Goal: Task Accomplishment & Management: Complete application form

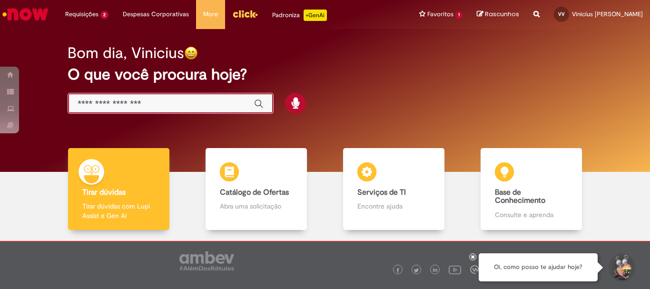
click at [162, 108] on input "Basta digitar aqui" at bounding box center [161, 103] width 167 height 11
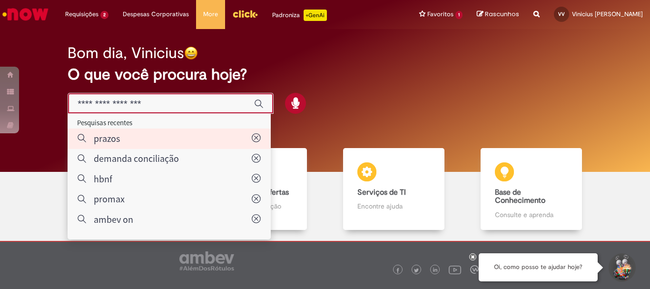
type input "******"
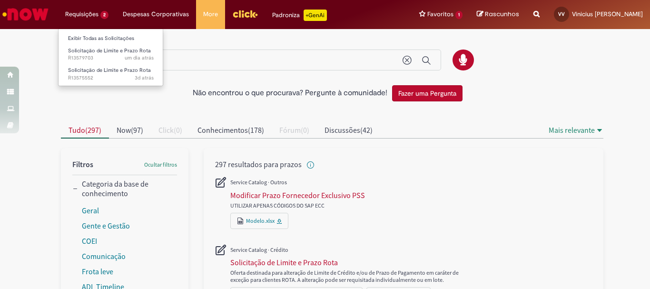
click at [77, 18] on li "Requisições 2 Exibir Todas as Solicitações Solicitação de Limite e Prazo Rota u…" at bounding box center [87, 14] width 58 height 29
click at [93, 37] on link "Exibir Todas as Solicitações" at bounding box center [111, 38] width 105 height 10
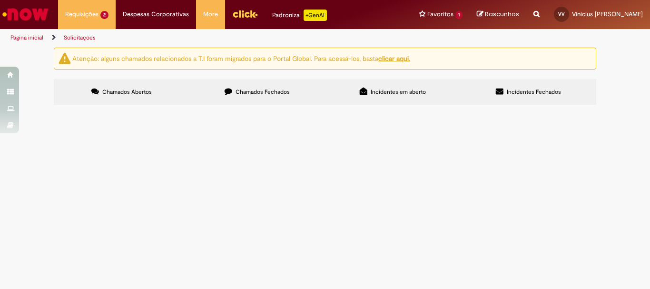
click at [263, 97] on label "Chamados Fechados" at bounding box center [257, 92] width 136 height 26
click at [0, 0] on div at bounding box center [0, 0] width 0 height 0
click at [0, 0] on span "Suporte Recupera" at bounding box center [0, 0] width 0 height 0
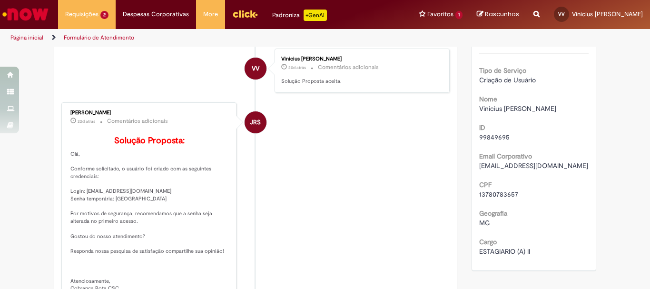
scroll to position [238, 0]
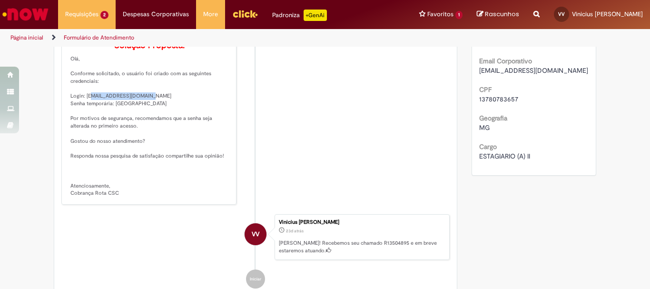
drag, startPoint x: 82, startPoint y: 110, endPoint x: 141, endPoint y: 109, distance: 58.5
click at [141, 109] on p "Solução Proposta: [GEOGRAPHIC_DATA], Conforme solicitado, o usuário foi criado …" at bounding box center [149, 119] width 158 height 156
copy p "[EMAIL_ADDRESS][DOMAIN_NAME]"
drag, startPoint x: 112, startPoint y: 118, endPoint x: 137, endPoint y: 119, distance: 25.7
click at [137, 119] on p "Solução Proposta: [GEOGRAPHIC_DATA], Conforme solicitado, o usuário foi criado …" at bounding box center [149, 119] width 158 height 156
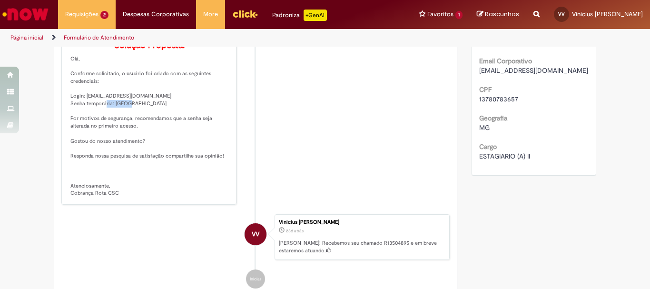
copy p "Brasil@123"
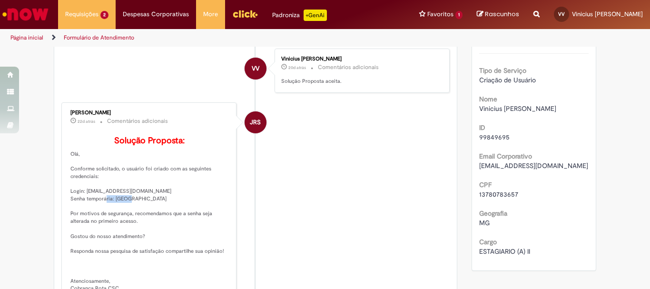
scroll to position [190, 0]
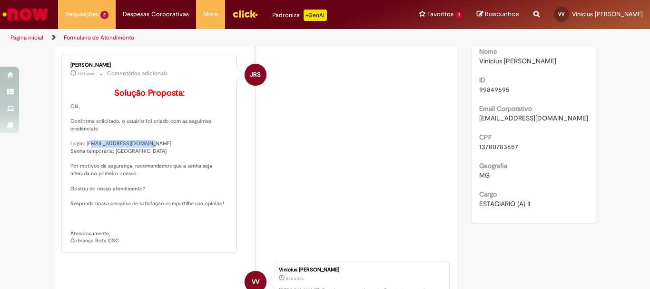
drag, startPoint x: 82, startPoint y: 157, endPoint x: 142, endPoint y: 158, distance: 59.5
click at [142, 158] on p "Solução Proposta: [GEOGRAPHIC_DATA], Conforme solicitado, o usuário foi criado …" at bounding box center [149, 166] width 158 height 156
copy p "[EMAIL_ADDRESS][DOMAIN_NAME]"
drag, startPoint x: 111, startPoint y: 165, endPoint x: 137, endPoint y: 168, distance: 25.4
click at [137, 168] on p "Solução Proposta: [GEOGRAPHIC_DATA], Conforme solicitado, o usuário foi criado …" at bounding box center [149, 166] width 158 height 156
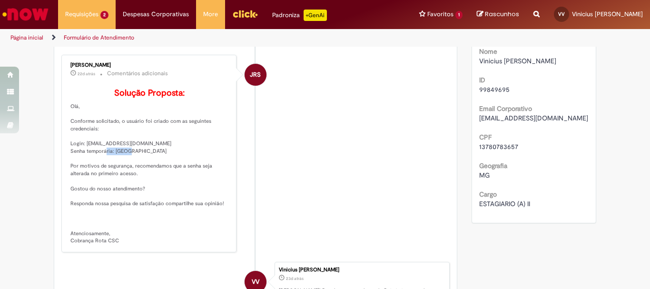
copy p "Brasil@123"
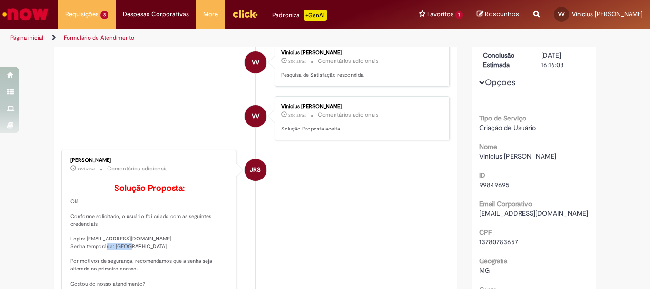
scroll to position [0, 0]
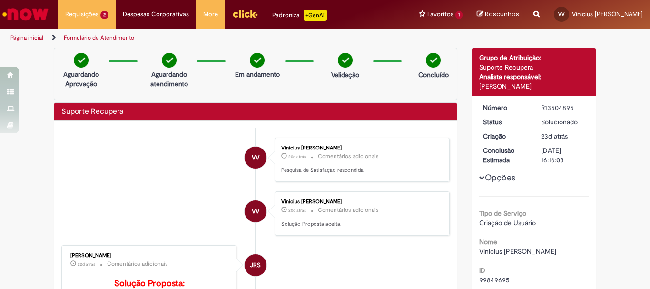
click at [35, 12] on img "Ir para a Homepage" at bounding box center [25, 14] width 49 height 19
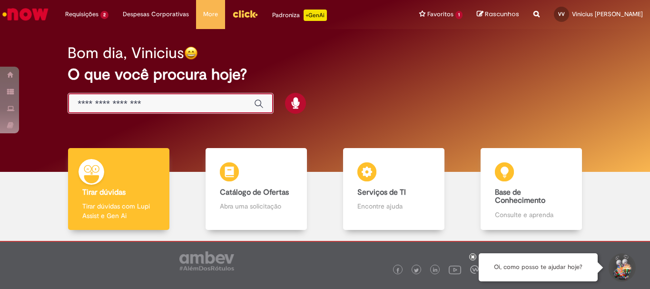
click at [108, 107] on input "Basta digitar aqui" at bounding box center [161, 103] width 167 height 11
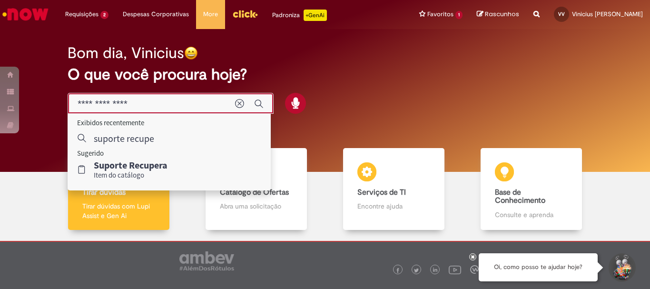
type input "**********"
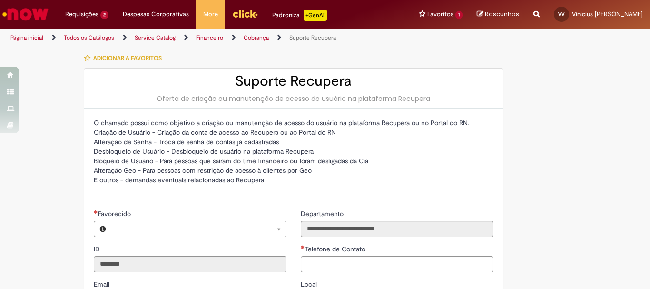
type input "**********"
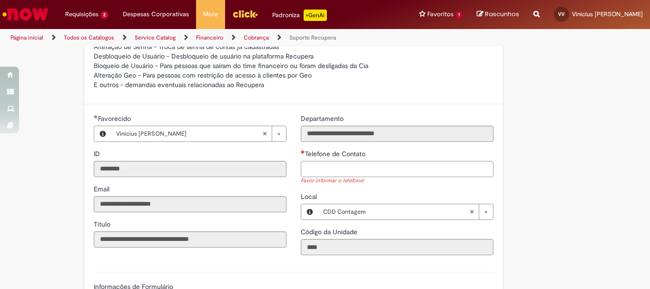
click at [334, 167] on input "Telefone de Contato" at bounding box center [397, 169] width 193 height 16
paste input "**********"
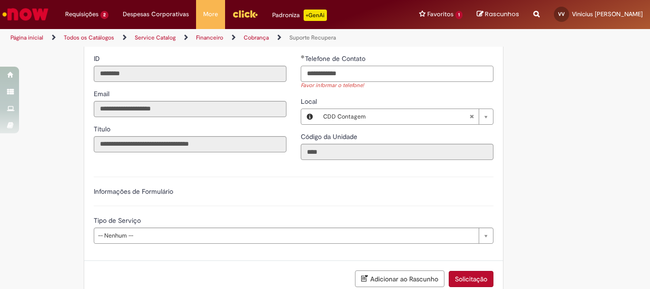
scroll to position [238, 0]
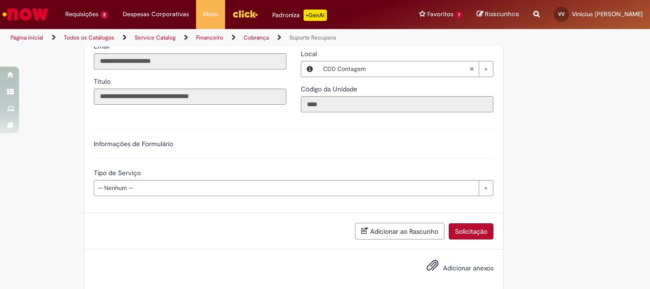
type input "**********"
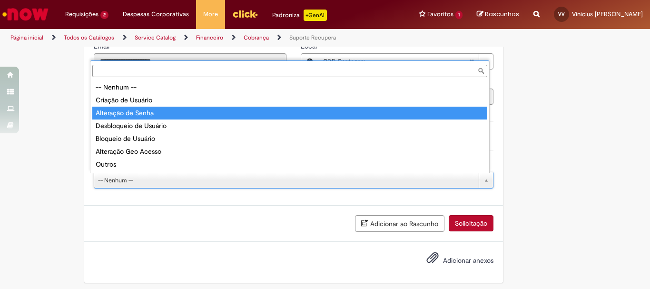
type input "**********"
select select "**********"
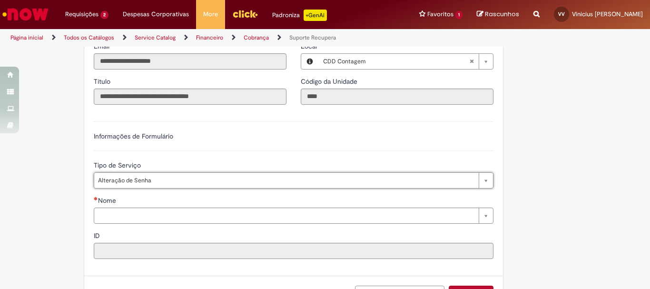
scroll to position [313, 0]
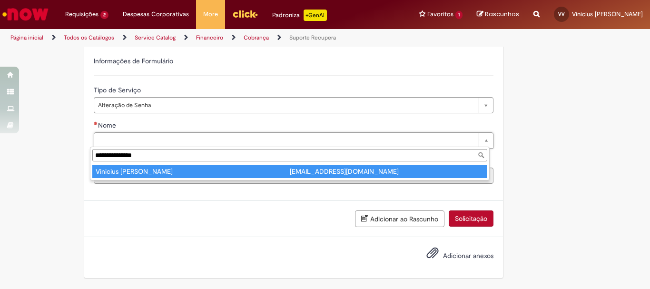
type input "**********"
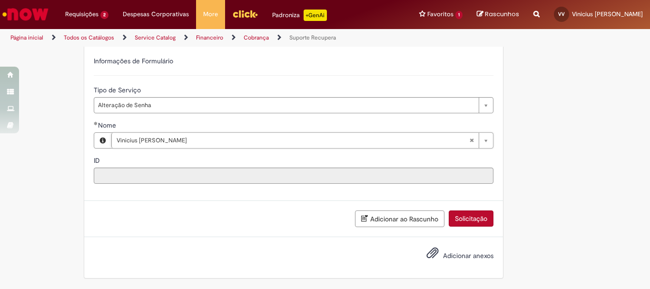
type input "********"
click at [449, 218] on button "Solicitação" at bounding box center [471, 218] width 45 height 16
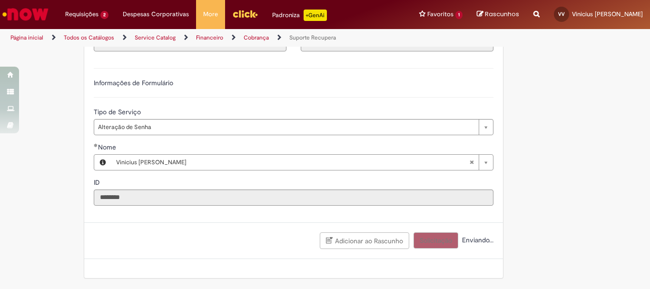
scroll to position [291, 0]
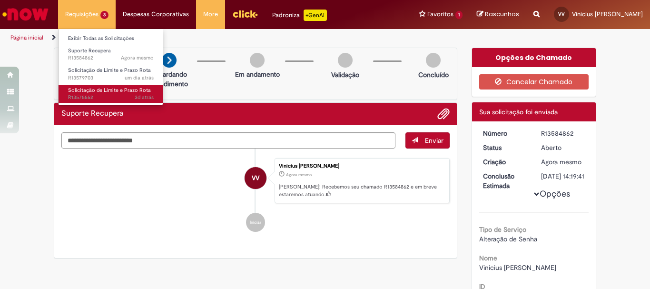
click at [87, 87] on span "Solicitação de Limite e Prazo Rota" at bounding box center [109, 90] width 83 height 7
click at [107, 88] on span "Solicitação de Limite e Prazo Rota" at bounding box center [109, 90] width 83 height 7
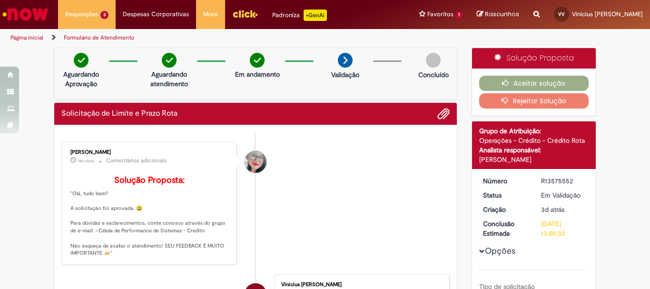
scroll to position [48, 0]
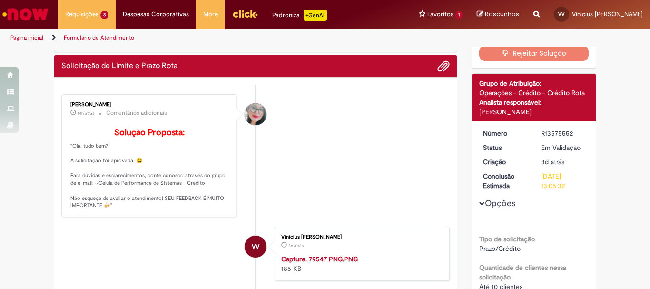
click at [558, 130] on div "R13575552" at bounding box center [563, 133] width 44 height 10
copy div "R13575552"
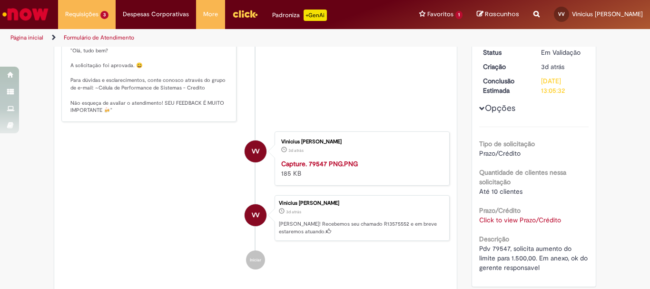
scroll to position [190, 0]
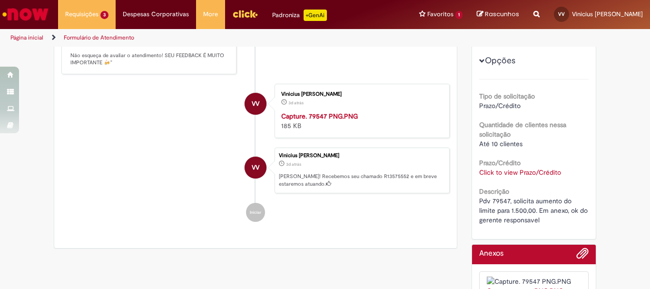
click at [496, 198] on span "Pdv 79547, solicita aumento do limite para 1.500,00. Em anexo, ok do gerente re…" at bounding box center [534, 210] width 110 height 28
copy span "79547"
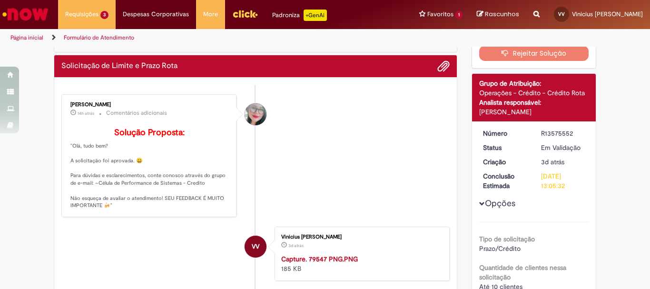
scroll to position [0, 0]
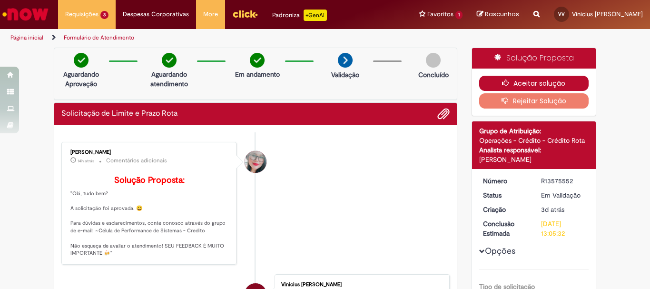
click at [521, 83] on button "Aceitar solução" at bounding box center [534, 83] width 110 height 15
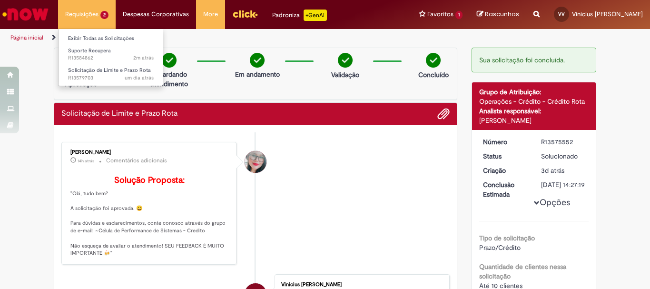
click at [101, 15] on li "Requisições 2 Exibir Todas as Solicitações Suporte Recupera 2m atrás 2 minutos …" at bounding box center [87, 14] width 58 height 29
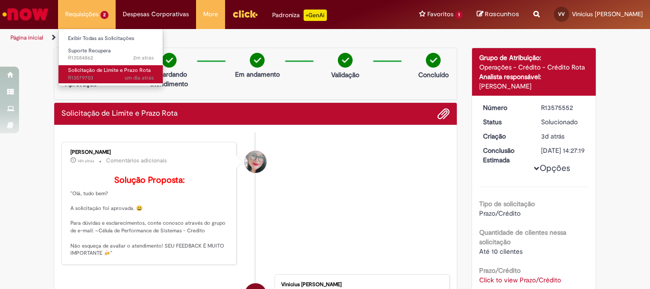
click at [109, 71] on span "Solicitação de Limite e Prazo Rota" at bounding box center [109, 70] width 83 height 7
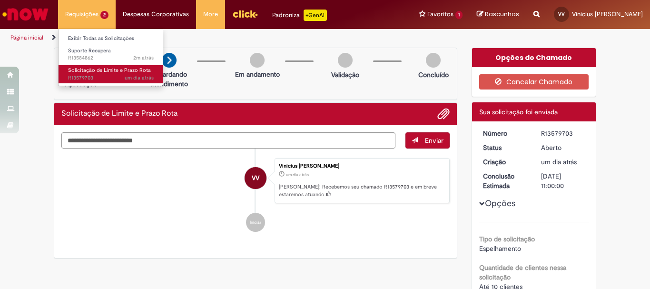
click at [95, 74] on span "um dia atrás um dia atrás R13579703" at bounding box center [111, 78] width 86 height 8
click at [99, 69] on span "Solicitação de Limite e Prazo Rota" at bounding box center [109, 70] width 83 height 7
